Goal: Navigation & Orientation: Understand site structure

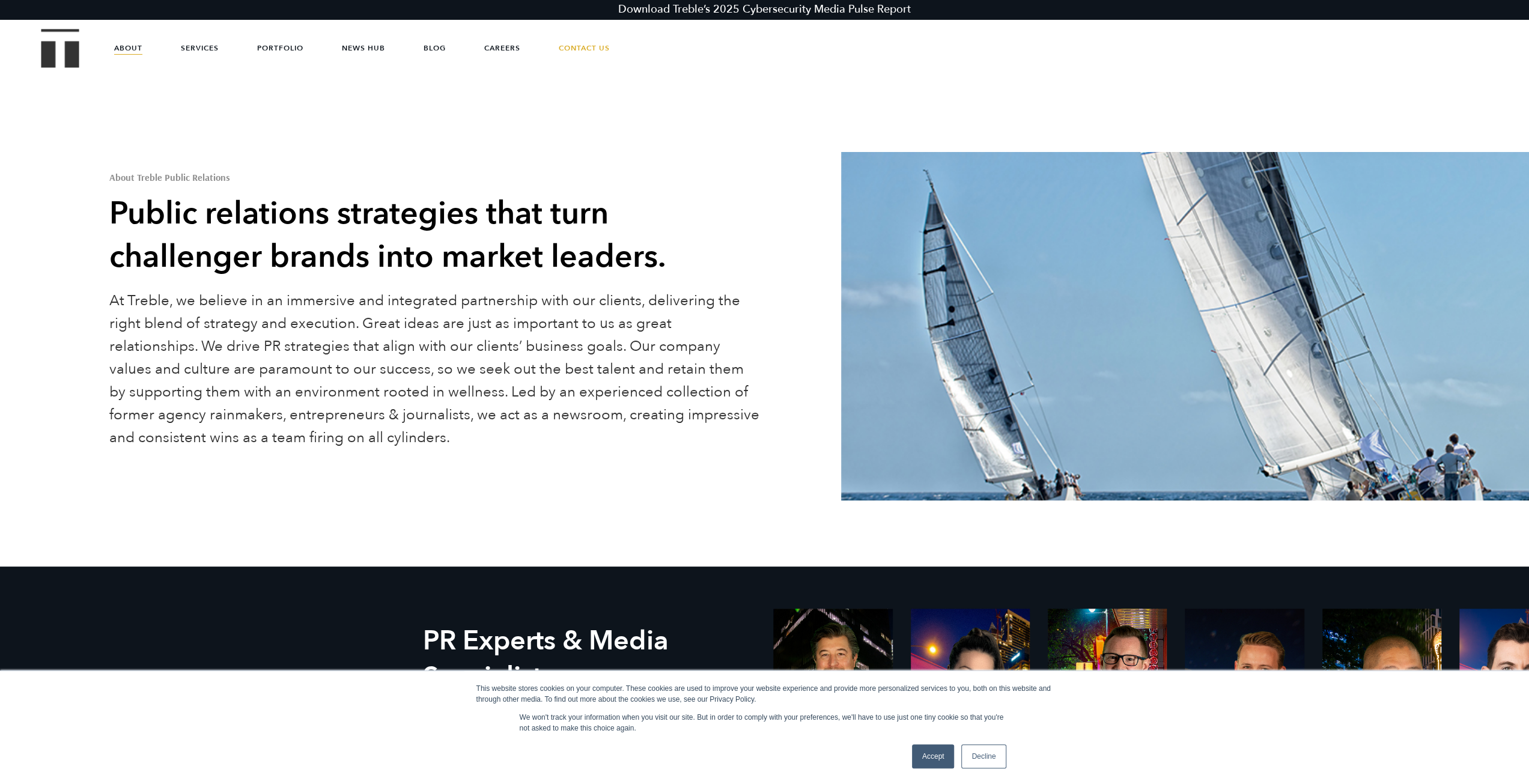
click at [987, 761] on link "Decline" at bounding box center [984, 756] width 45 height 24
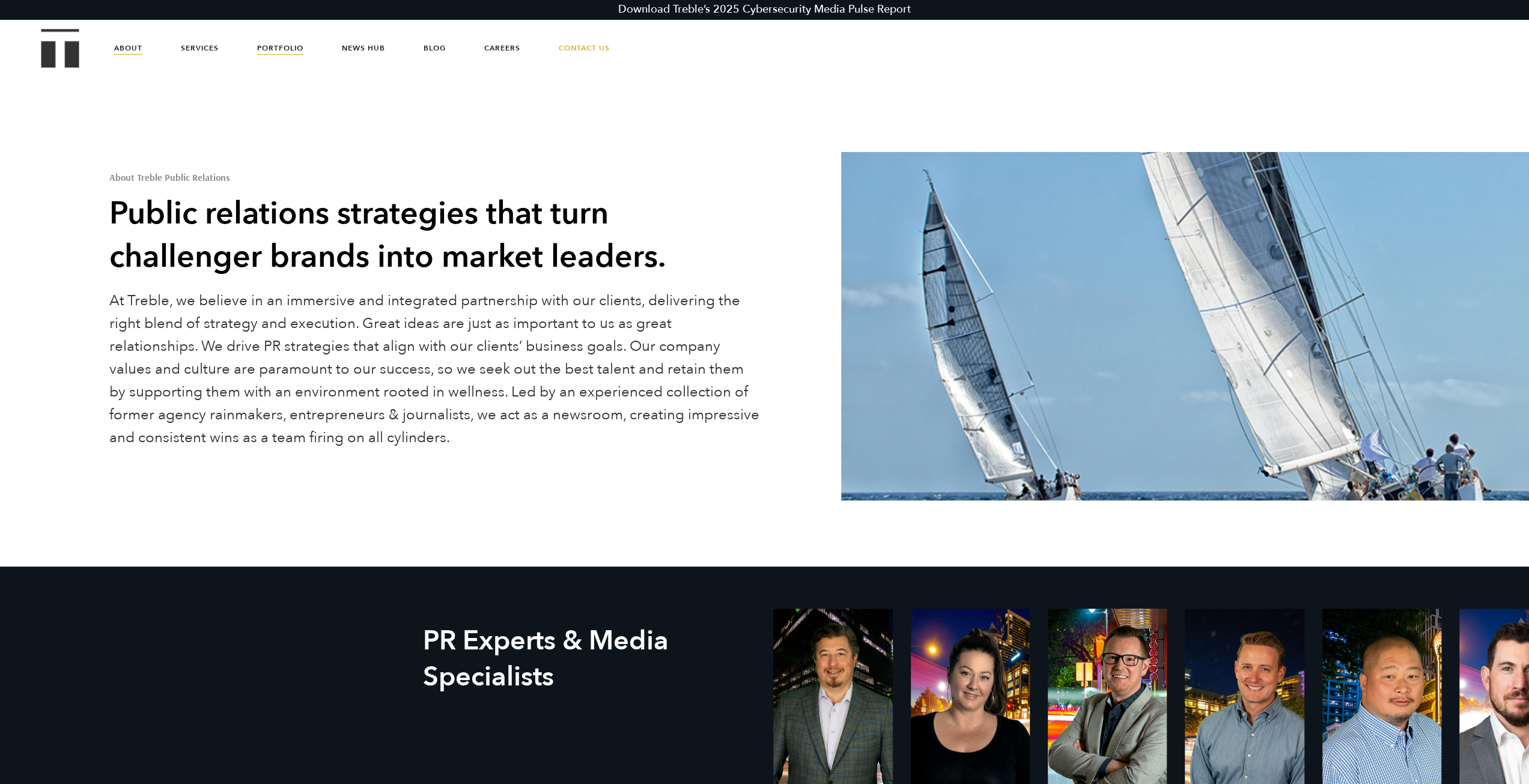
click at [277, 48] on link "Portfolio" at bounding box center [280, 48] width 47 height 36
click at [204, 49] on link "Services" at bounding box center [200, 48] width 38 height 36
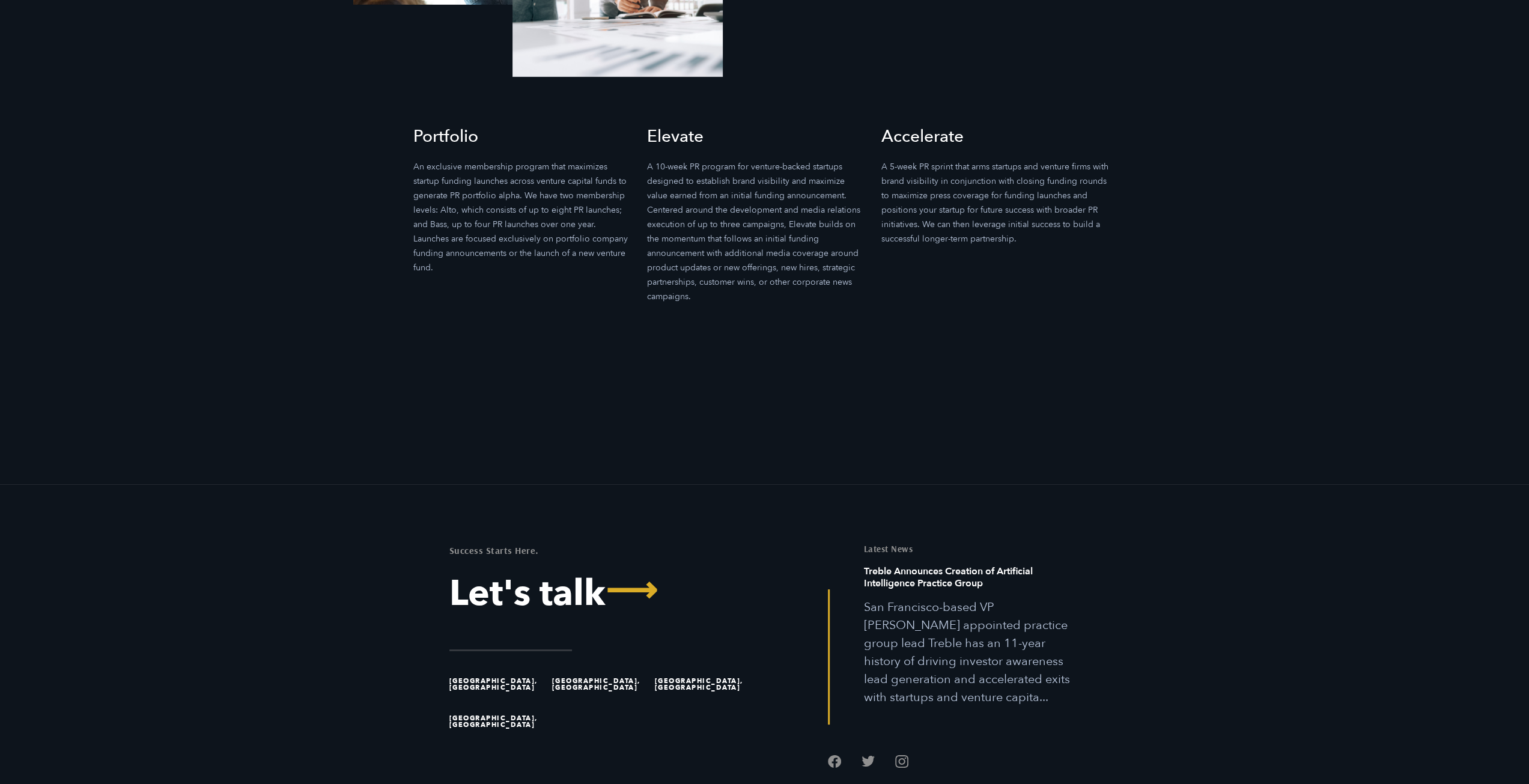
scroll to position [3953, 0]
